Goal: Check status

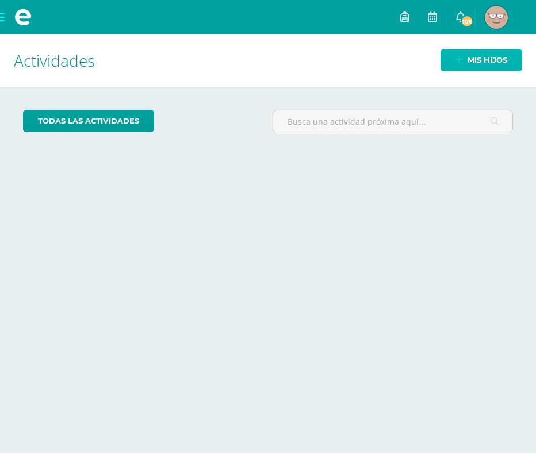
click at [449, 60] on link "Mis hijos" at bounding box center [481, 60] width 82 height 22
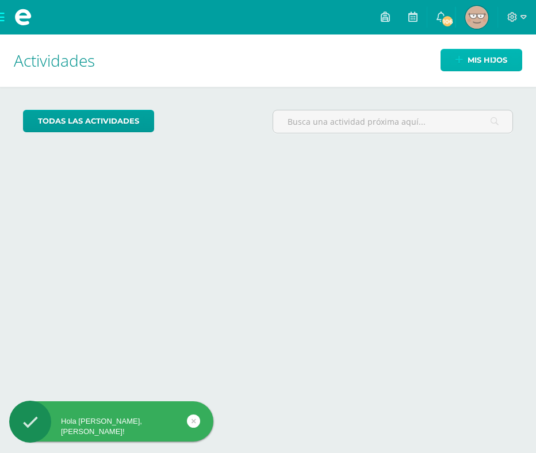
click at [458, 65] on link "Mis hijos" at bounding box center [481, 60] width 82 height 22
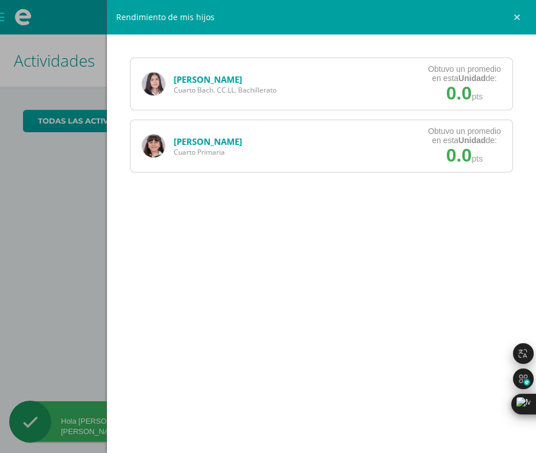
click at [180, 77] on link "[PERSON_NAME]" at bounding box center [208, 79] width 68 height 11
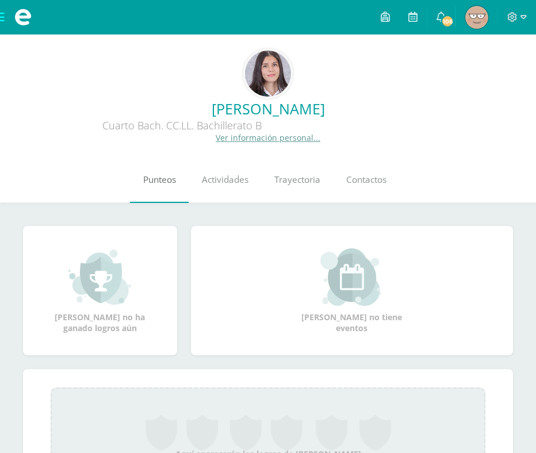
click at [161, 179] on span "Punteos" at bounding box center [159, 180] width 33 height 12
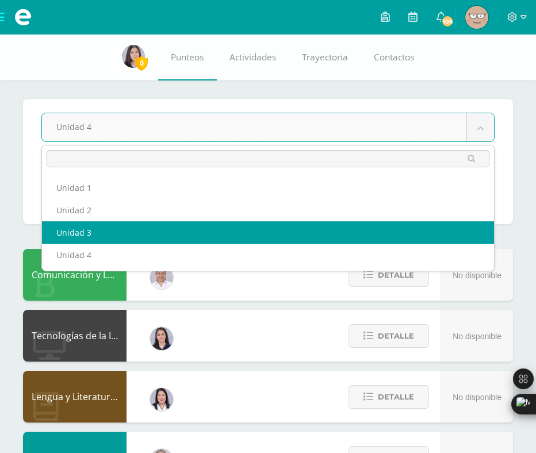
select select "Unidad 3"
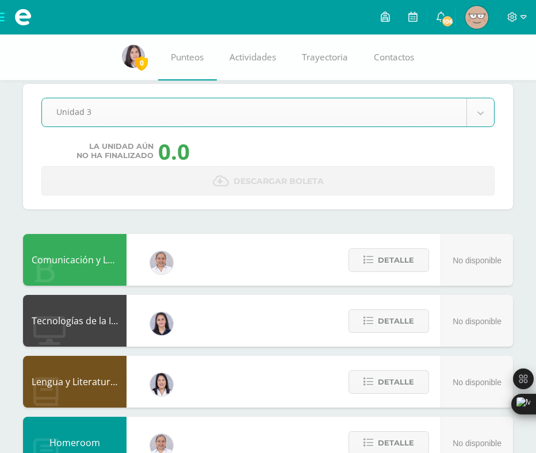
scroll to position [25, 0]
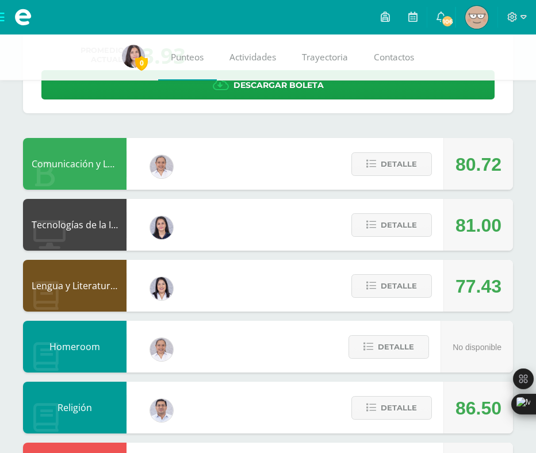
scroll to position [121, 0]
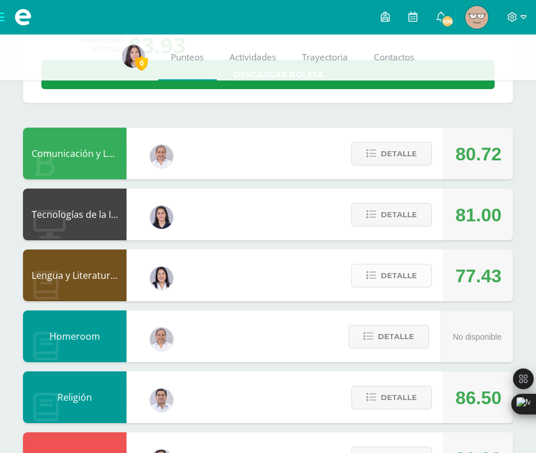
click at [391, 276] on span "Detalle" at bounding box center [398, 275] width 36 height 21
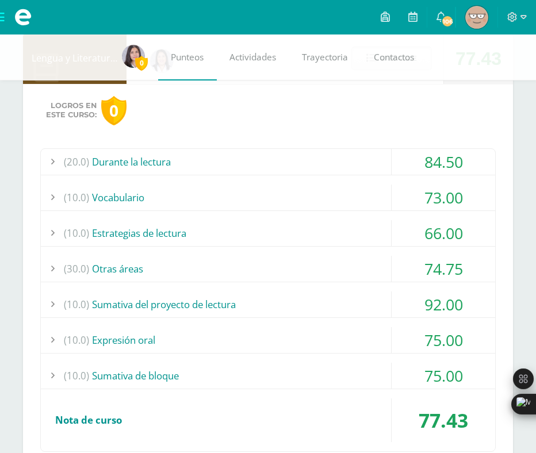
scroll to position [345, 0]
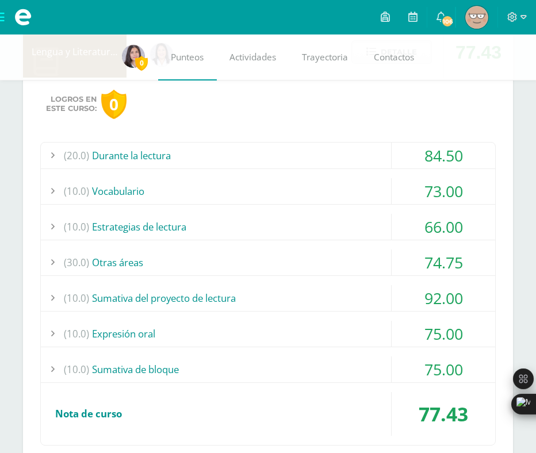
click at [307, 295] on div "(10.0) Sumativa del proyecto de lectura" at bounding box center [268, 298] width 454 height 26
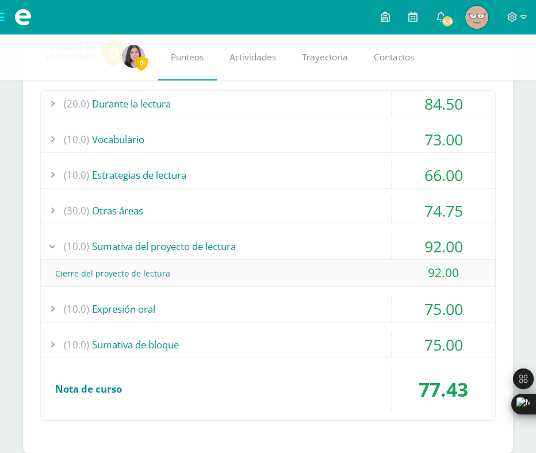
scroll to position [397, 0]
click at [237, 207] on div "(30.0) Otras áreas" at bounding box center [268, 210] width 454 height 26
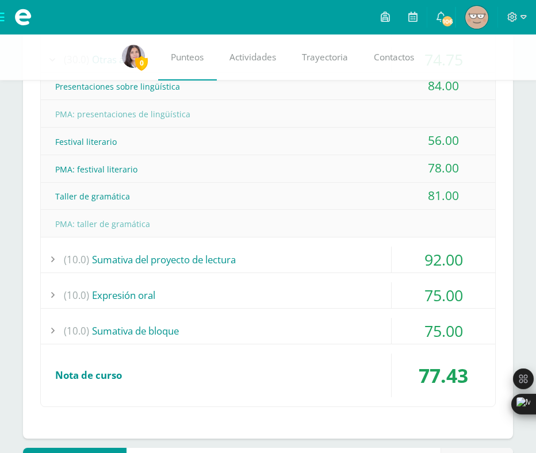
scroll to position [565, 0]
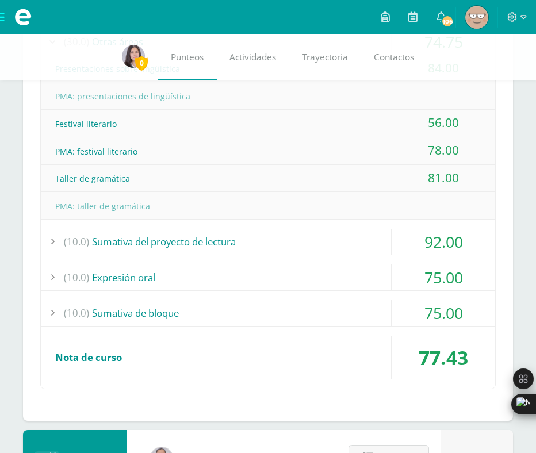
click at [202, 308] on div "(10.0) Sumativa de bloque" at bounding box center [268, 313] width 454 height 26
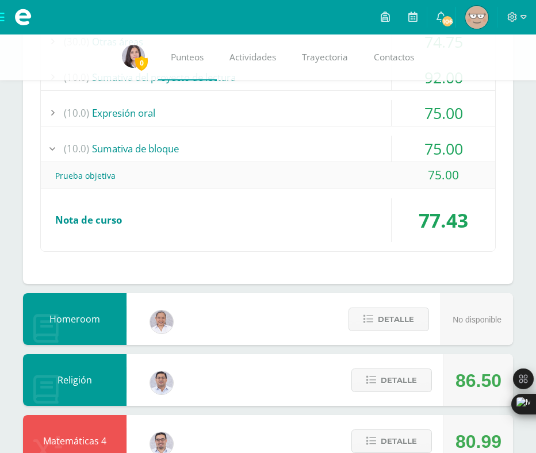
click at [240, 118] on div "(10.0) Expresión oral" at bounding box center [268, 113] width 454 height 26
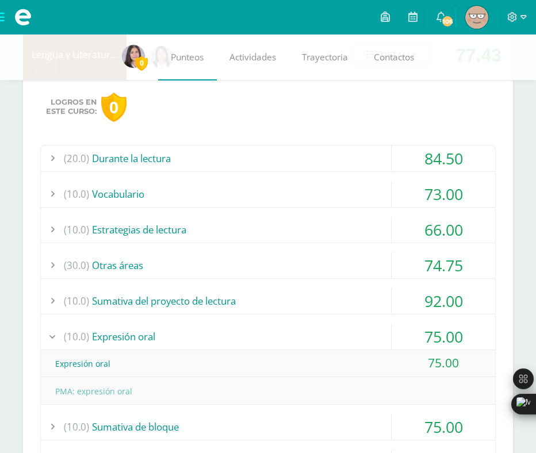
scroll to position [334, 0]
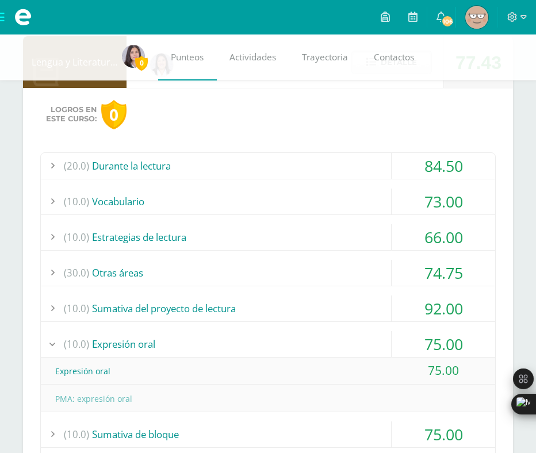
click at [234, 161] on div "(20.0) Durante la lectura" at bounding box center [268, 166] width 454 height 26
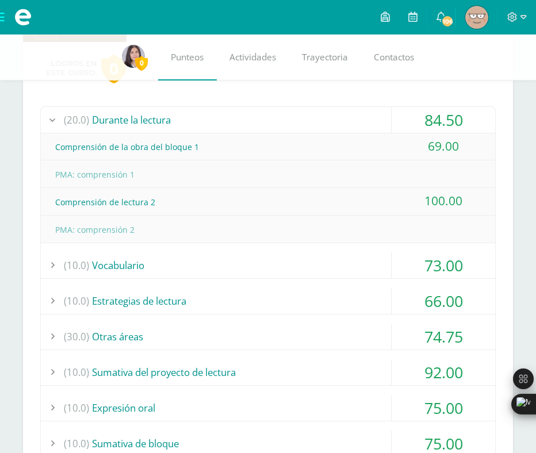
scroll to position [385, 0]
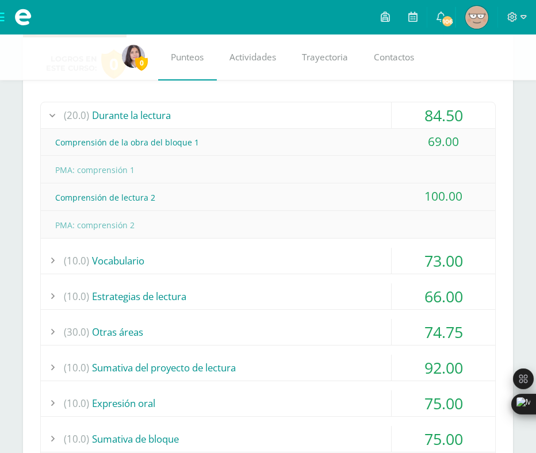
click at [197, 268] on div "(10.0) Vocabulario" at bounding box center [268, 261] width 454 height 26
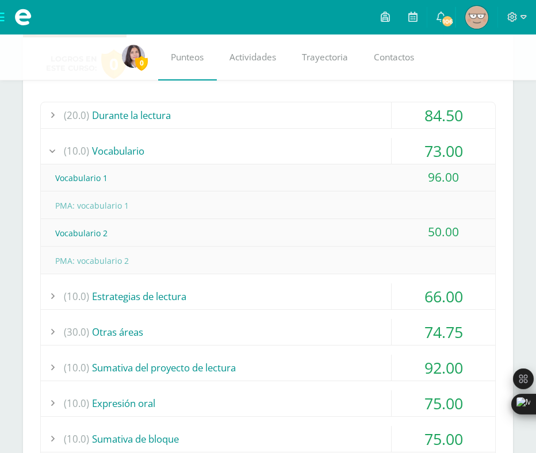
click at [197, 291] on div "(10.0) Estrategias de lectura" at bounding box center [268, 296] width 454 height 26
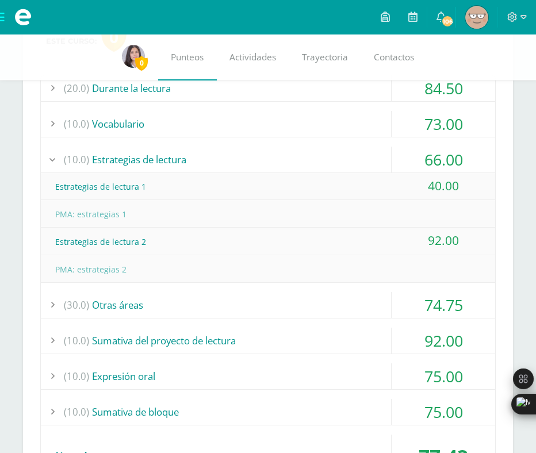
scroll to position [414, 0]
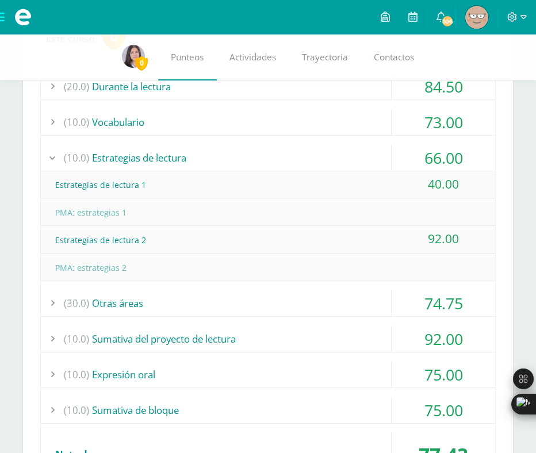
click at [197, 306] on div "(30.0) Otras áreas" at bounding box center [268, 303] width 454 height 26
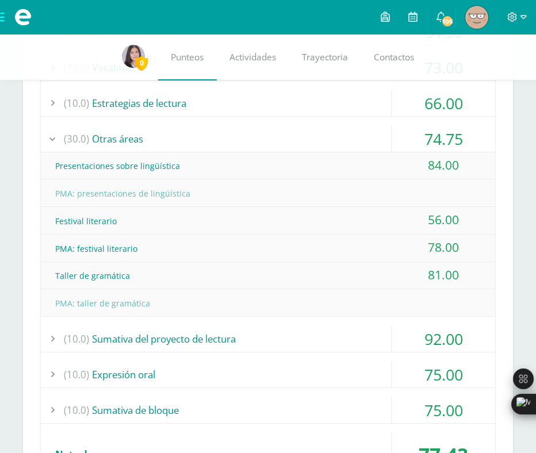
scroll to position [475, 0]
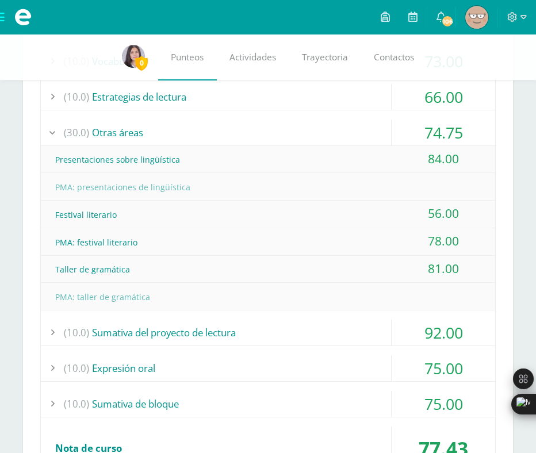
click at [180, 338] on div "(10.0) Sumativa del proyecto de lectura" at bounding box center [268, 333] width 454 height 26
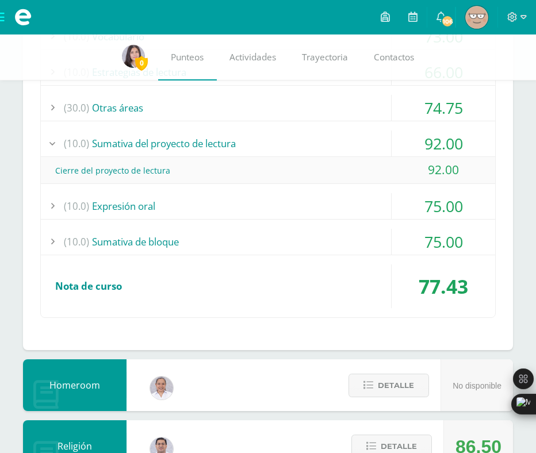
scroll to position [502, 0]
